Goal: Obtain resource: Obtain resource

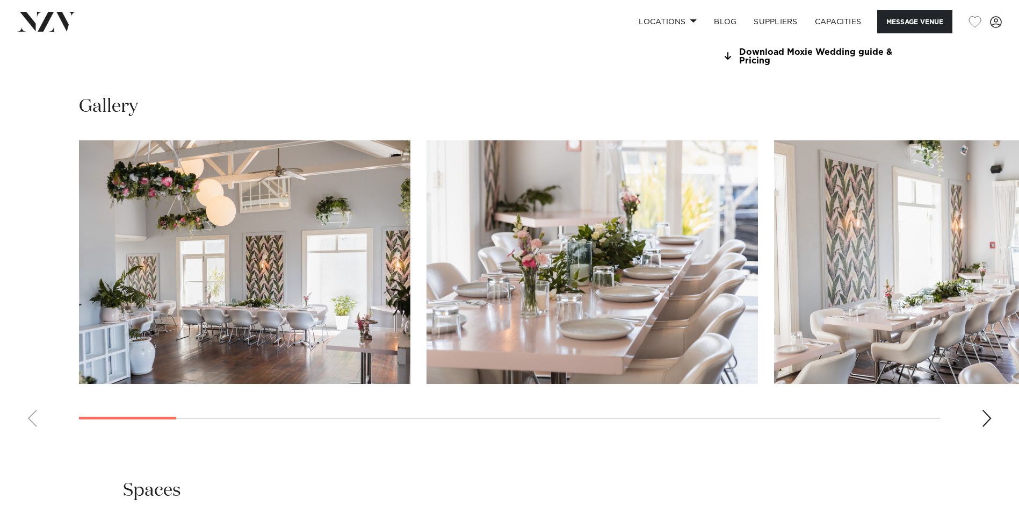
scroll to position [1057, 0]
click at [980, 414] on swiper-container at bounding box center [509, 288] width 1019 height 295
click at [987, 415] on div "Next slide" at bounding box center [987, 418] width 11 height 17
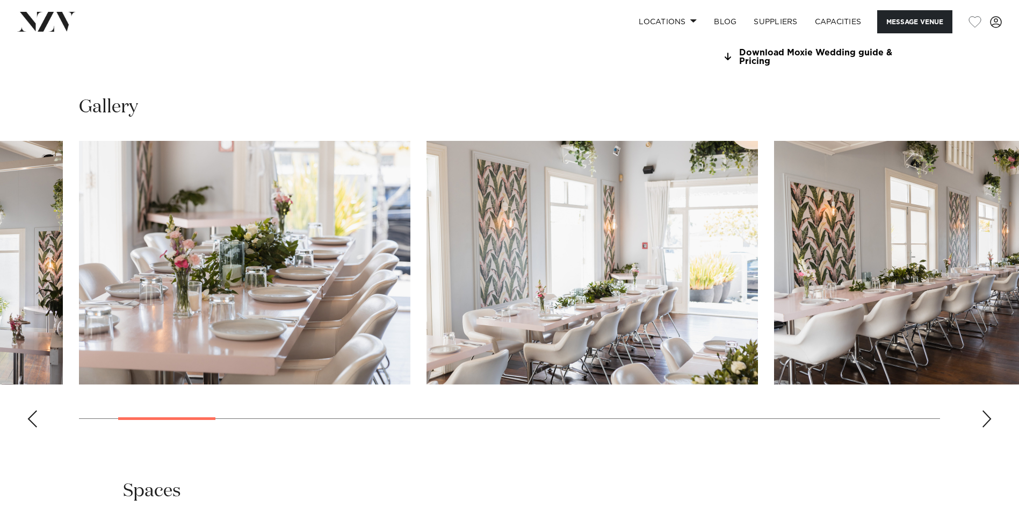
click at [987, 415] on div "Next slide" at bounding box center [987, 418] width 11 height 17
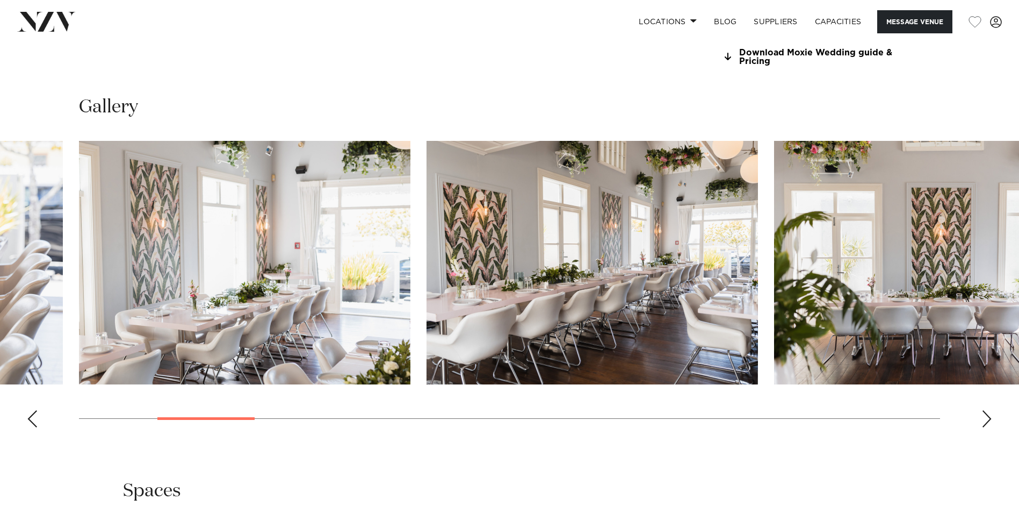
click at [987, 415] on div "Next slide" at bounding box center [987, 418] width 11 height 17
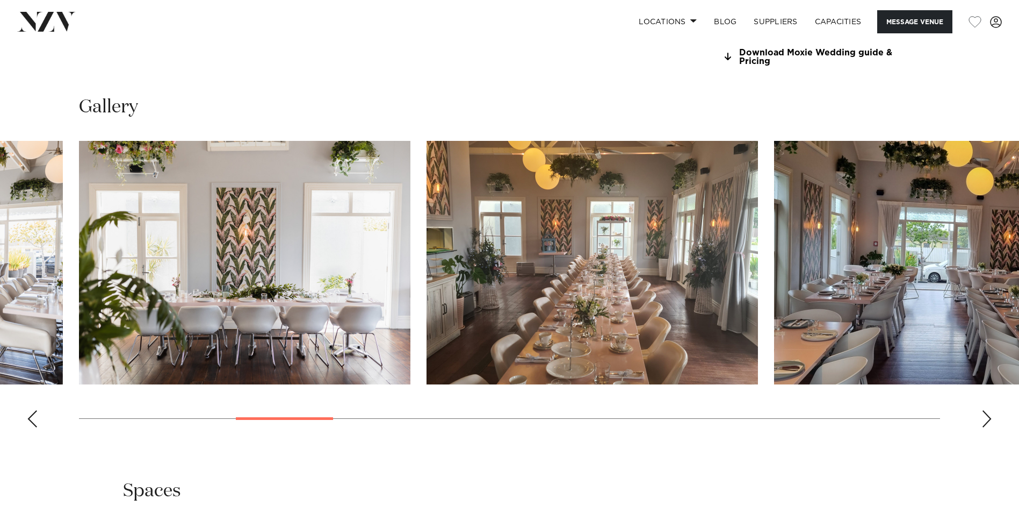
click at [987, 415] on div "Next slide" at bounding box center [987, 418] width 11 height 17
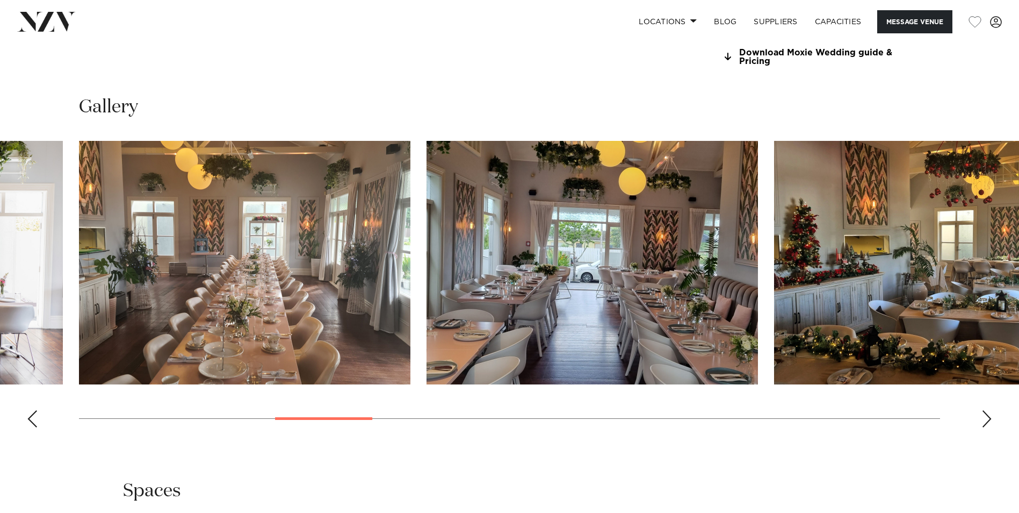
click at [987, 415] on div "Next slide" at bounding box center [987, 418] width 11 height 17
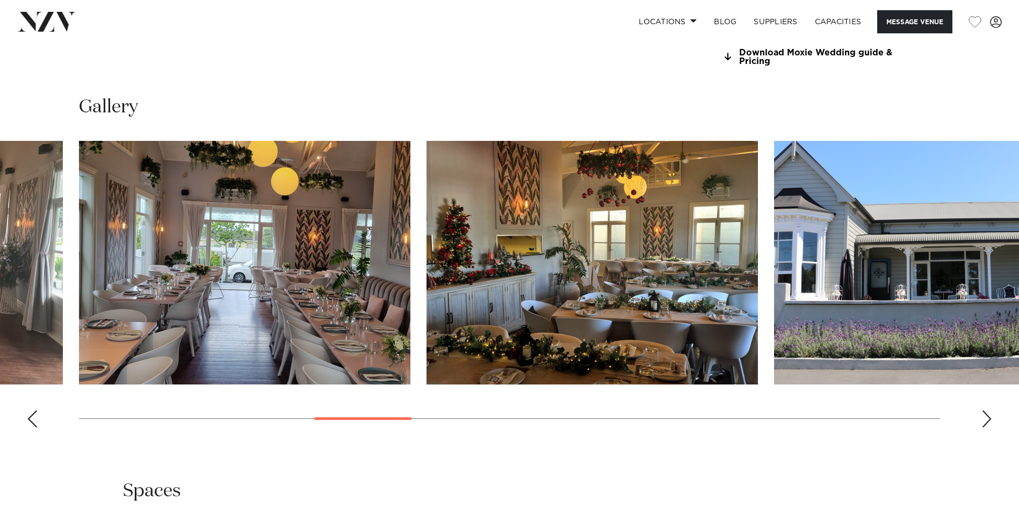
click at [987, 415] on div "Next slide" at bounding box center [987, 418] width 11 height 17
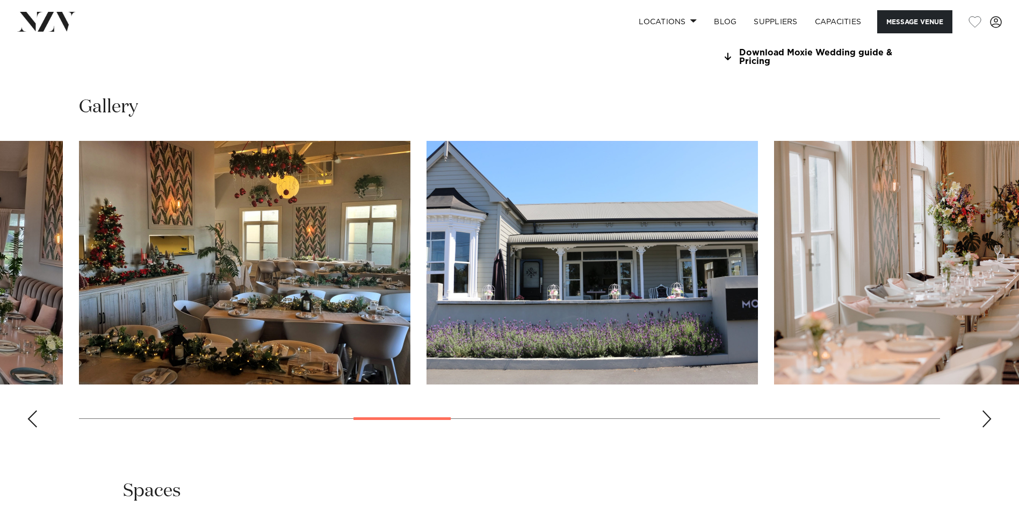
click at [987, 415] on div "Next slide" at bounding box center [987, 418] width 11 height 17
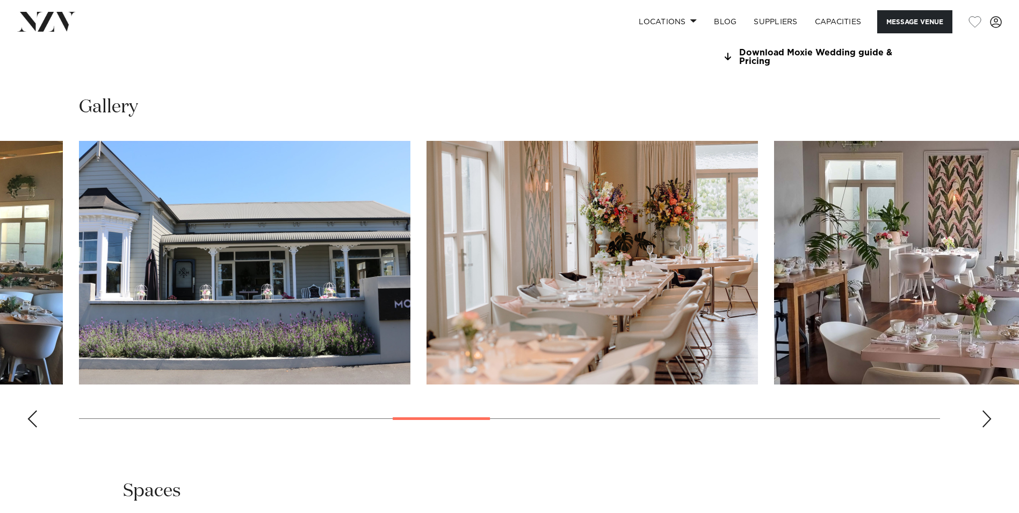
click at [987, 415] on div "Next slide" at bounding box center [987, 418] width 11 height 17
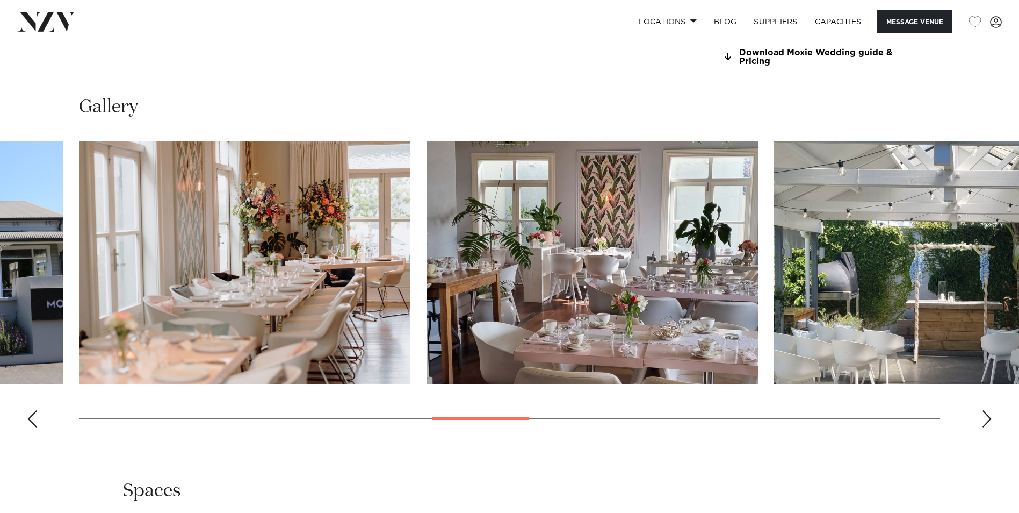
click at [987, 415] on div "Next slide" at bounding box center [987, 418] width 11 height 17
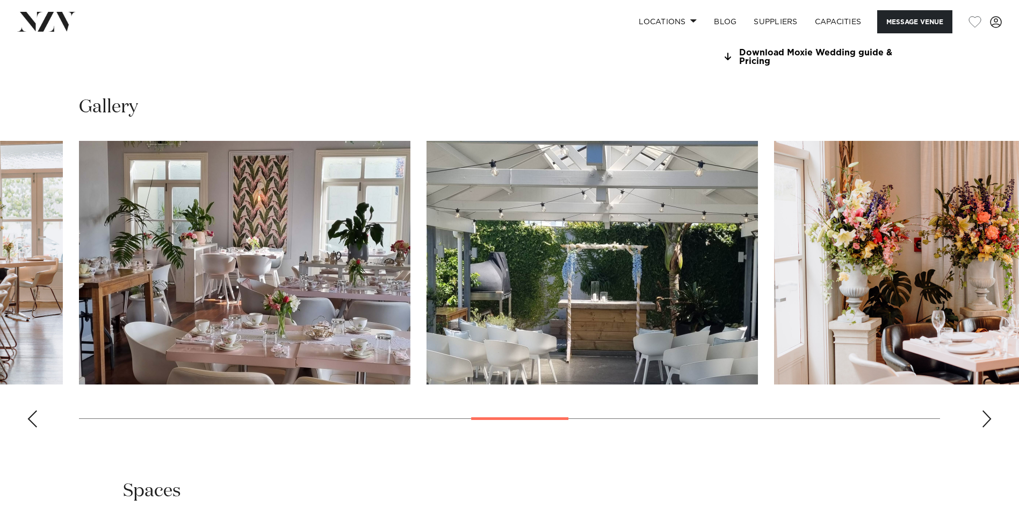
click at [987, 415] on div "Next slide" at bounding box center [987, 418] width 11 height 17
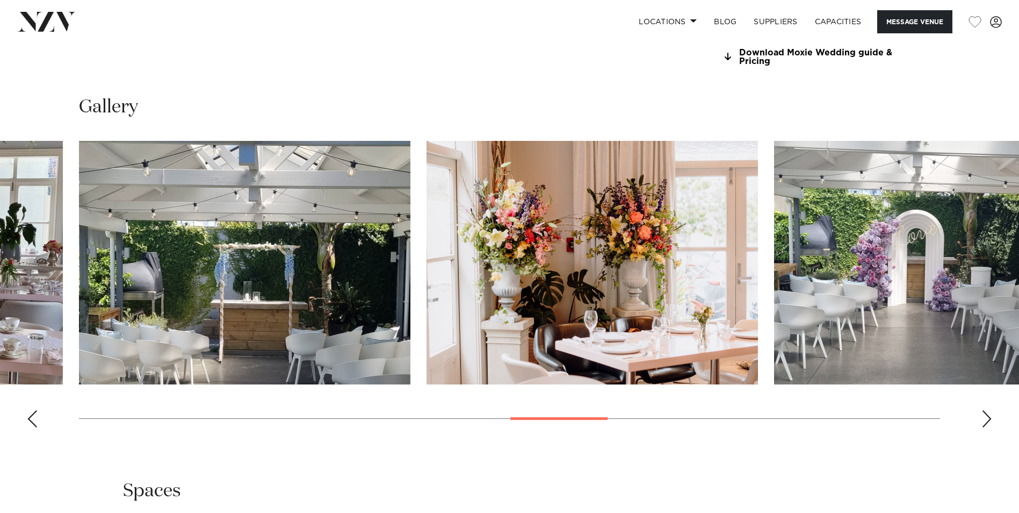
click at [987, 415] on div "Next slide" at bounding box center [987, 418] width 11 height 17
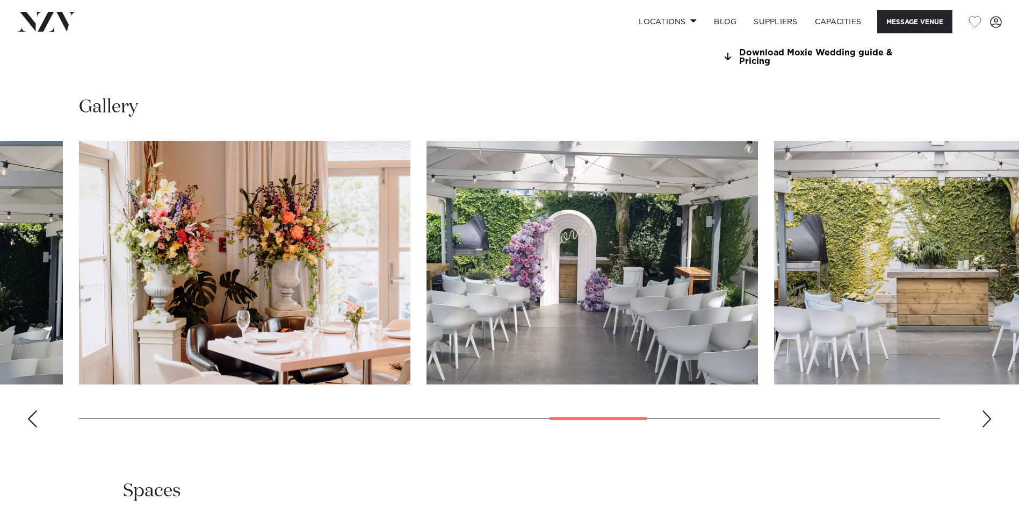
click at [987, 415] on div "Next slide" at bounding box center [987, 418] width 11 height 17
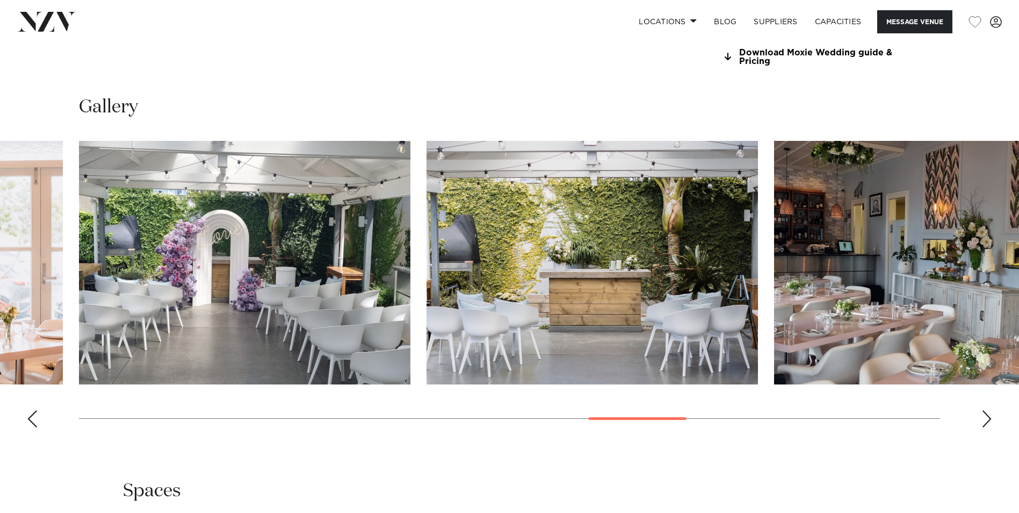
click at [987, 415] on div "Next slide" at bounding box center [987, 418] width 11 height 17
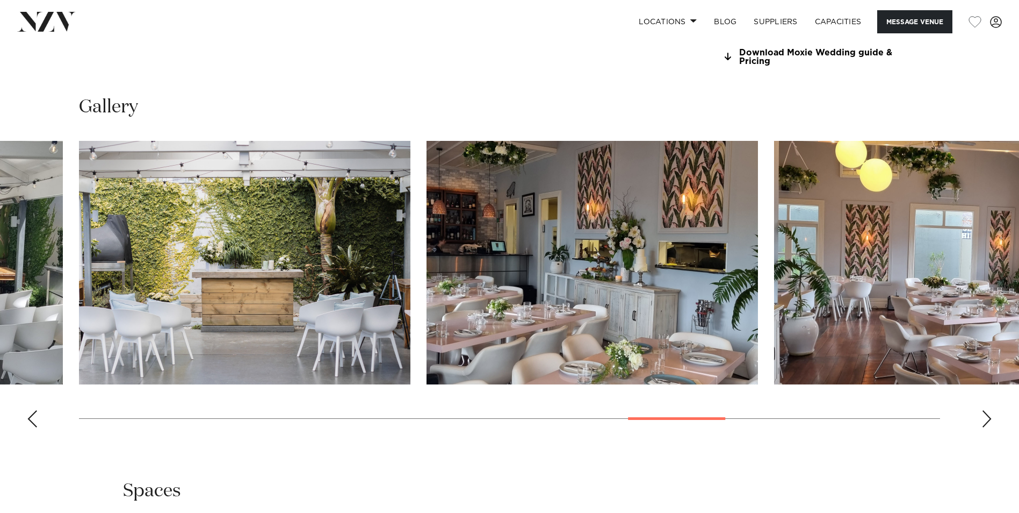
click at [987, 415] on div "Next slide" at bounding box center [987, 418] width 11 height 17
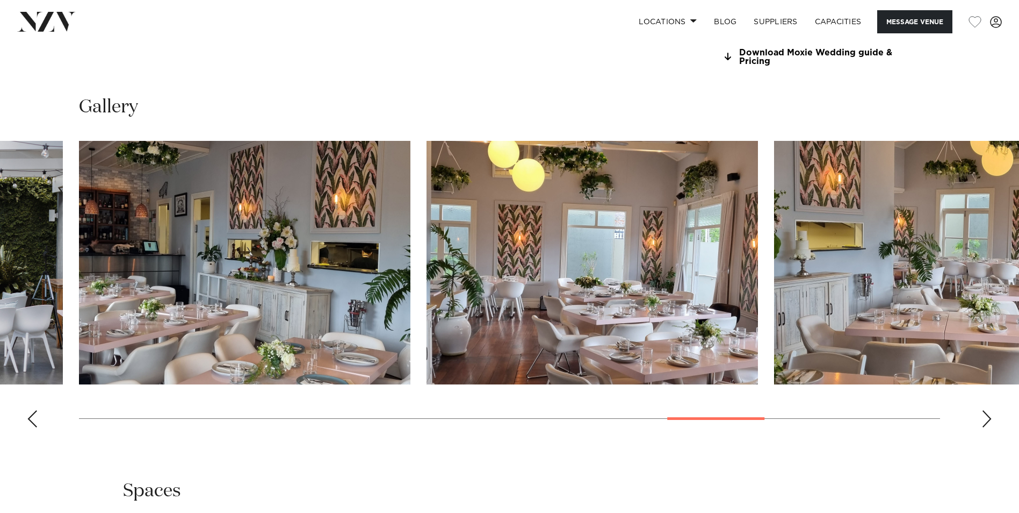
click at [987, 415] on div "Next slide" at bounding box center [987, 418] width 11 height 17
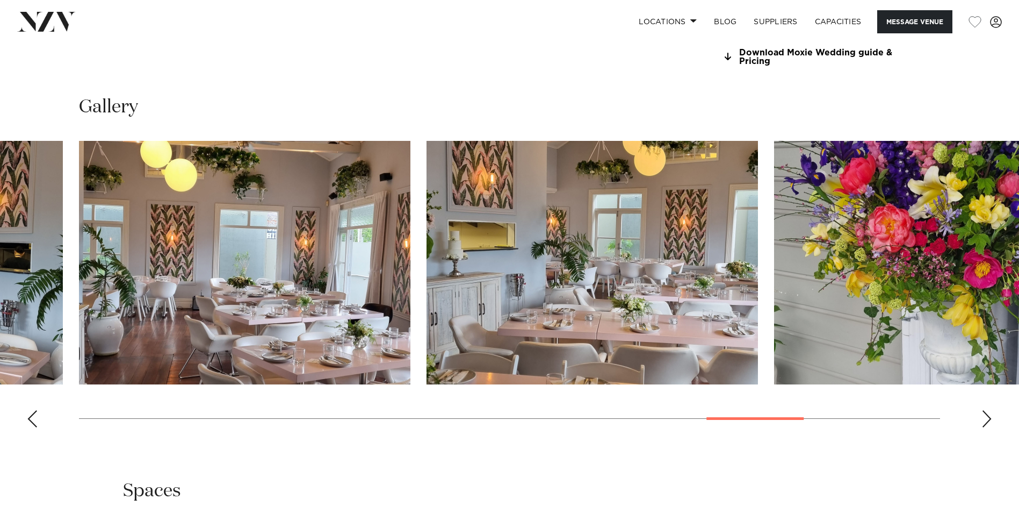
click at [987, 415] on div "Next slide" at bounding box center [987, 418] width 11 height 17
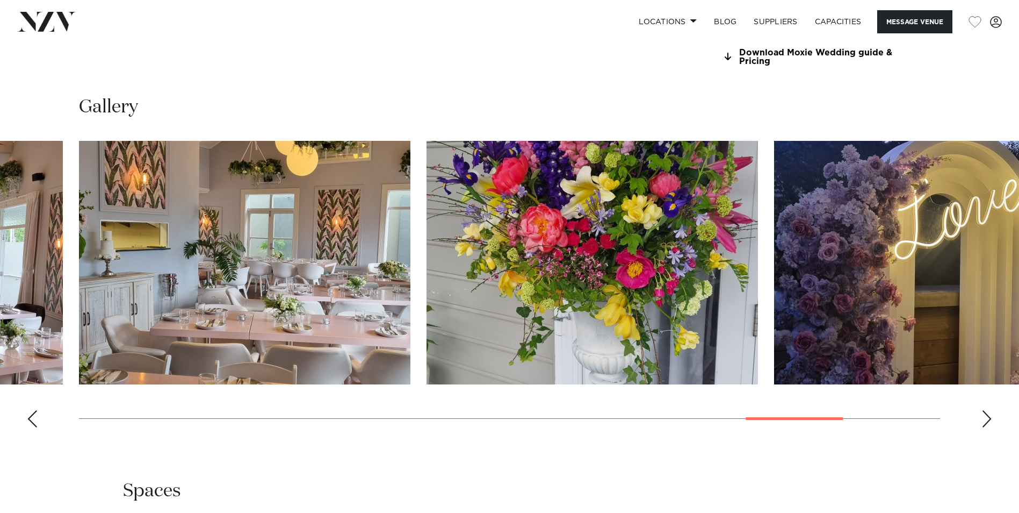
click at [987, 415] on div "Next slide" at bounding box center [987, 418] width 11 height 17
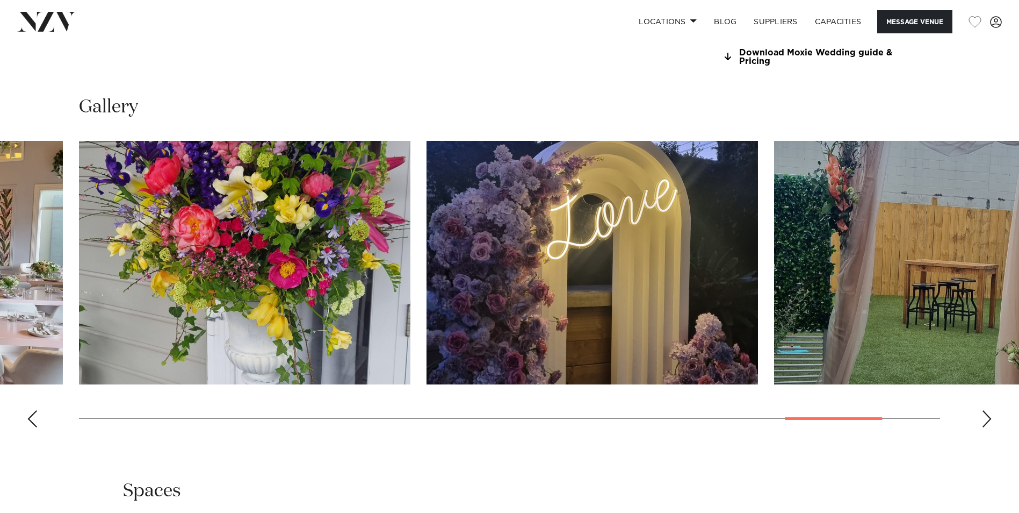
click at [987, 415] on div "Next slide" at bounding box center [987, 418] width 11 height 17
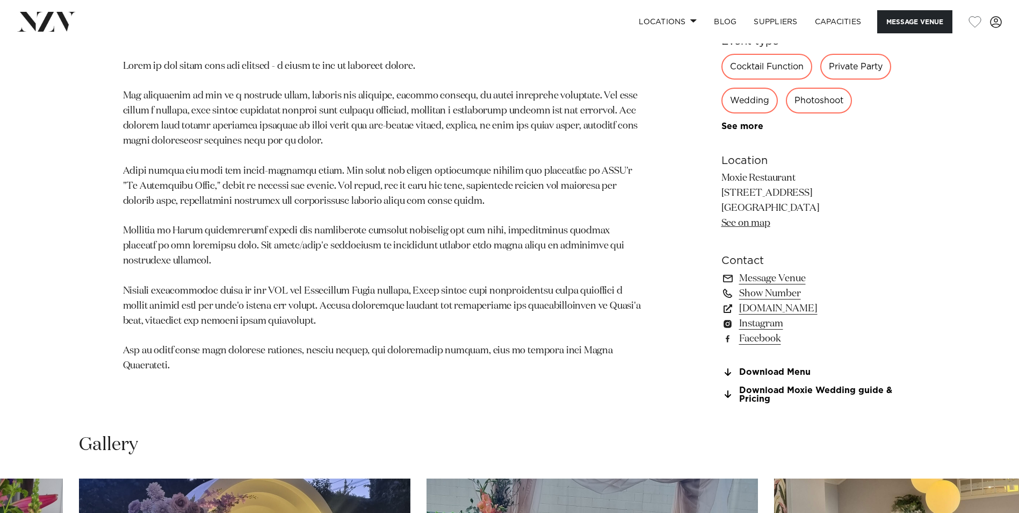
scroll to position [658, 0]
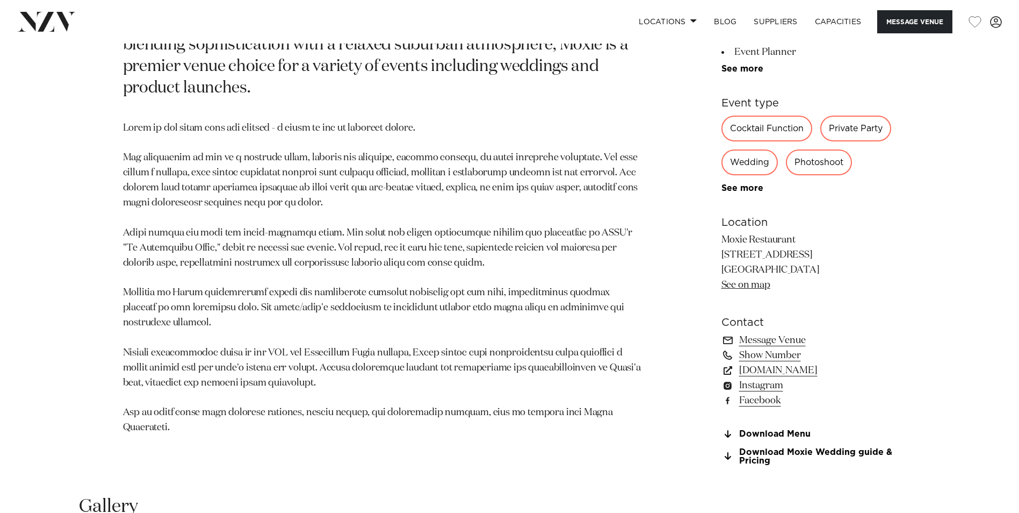
drag, startPoint x: 790, startPoint y: 370, endPoint x: 796, endPoint y: 373, distance: 6.3
click at [790, 370] on link "[DOMAIN_NAME]" at bounding box center [809, 370] width 175 height 15
click at [756, 457] on link "Download Moxie Wedding guide & Pricing" at bounding box center [809, 457] width 175 height 18
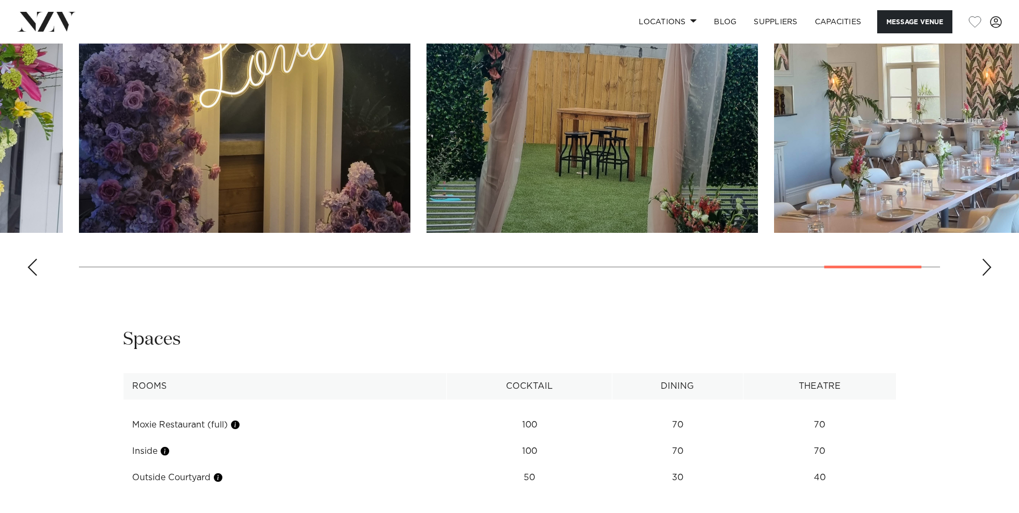
scroll to position [1284, 0]
